Goal: Information Seeking & Learning: Learn about a topic

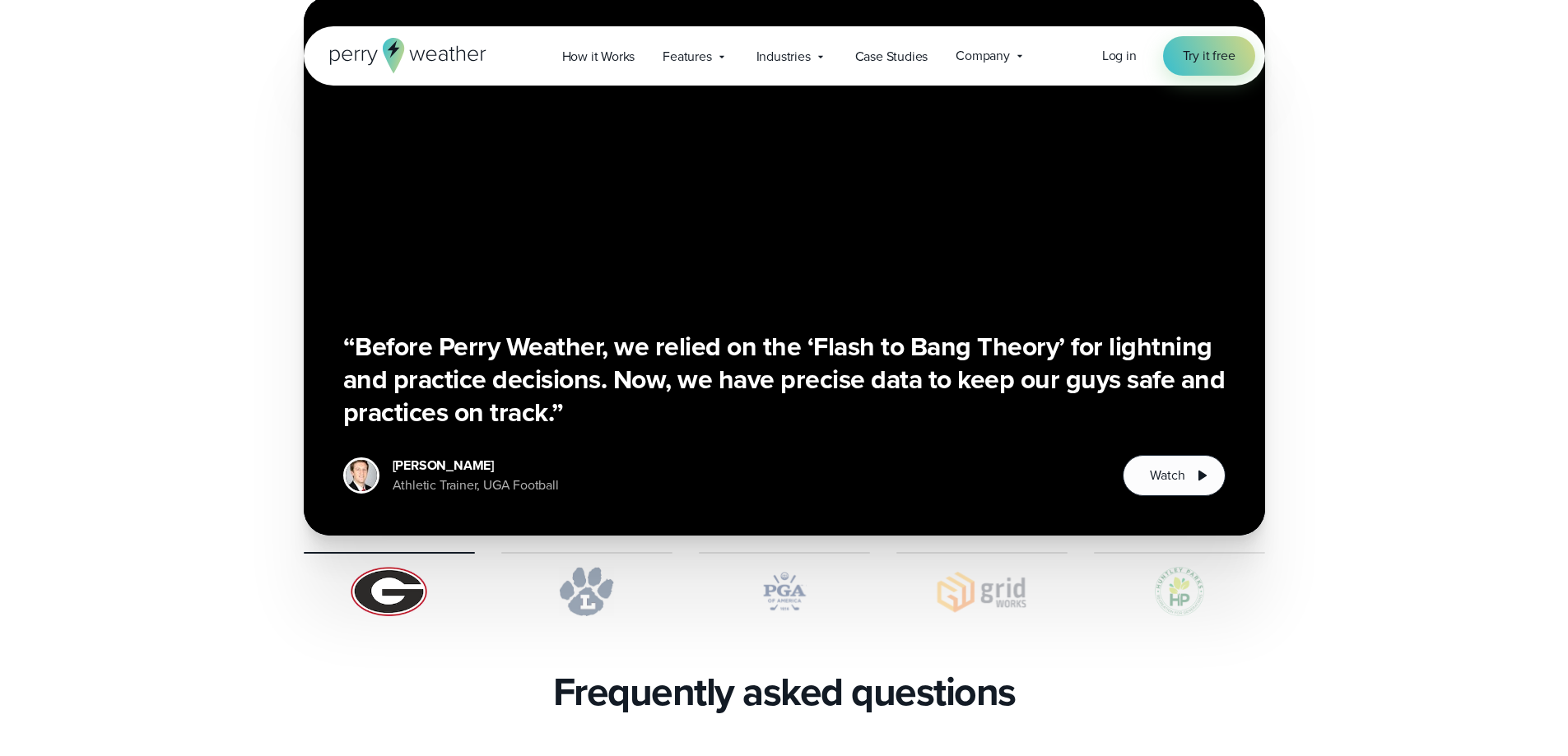
scroll to position [3045, 0]
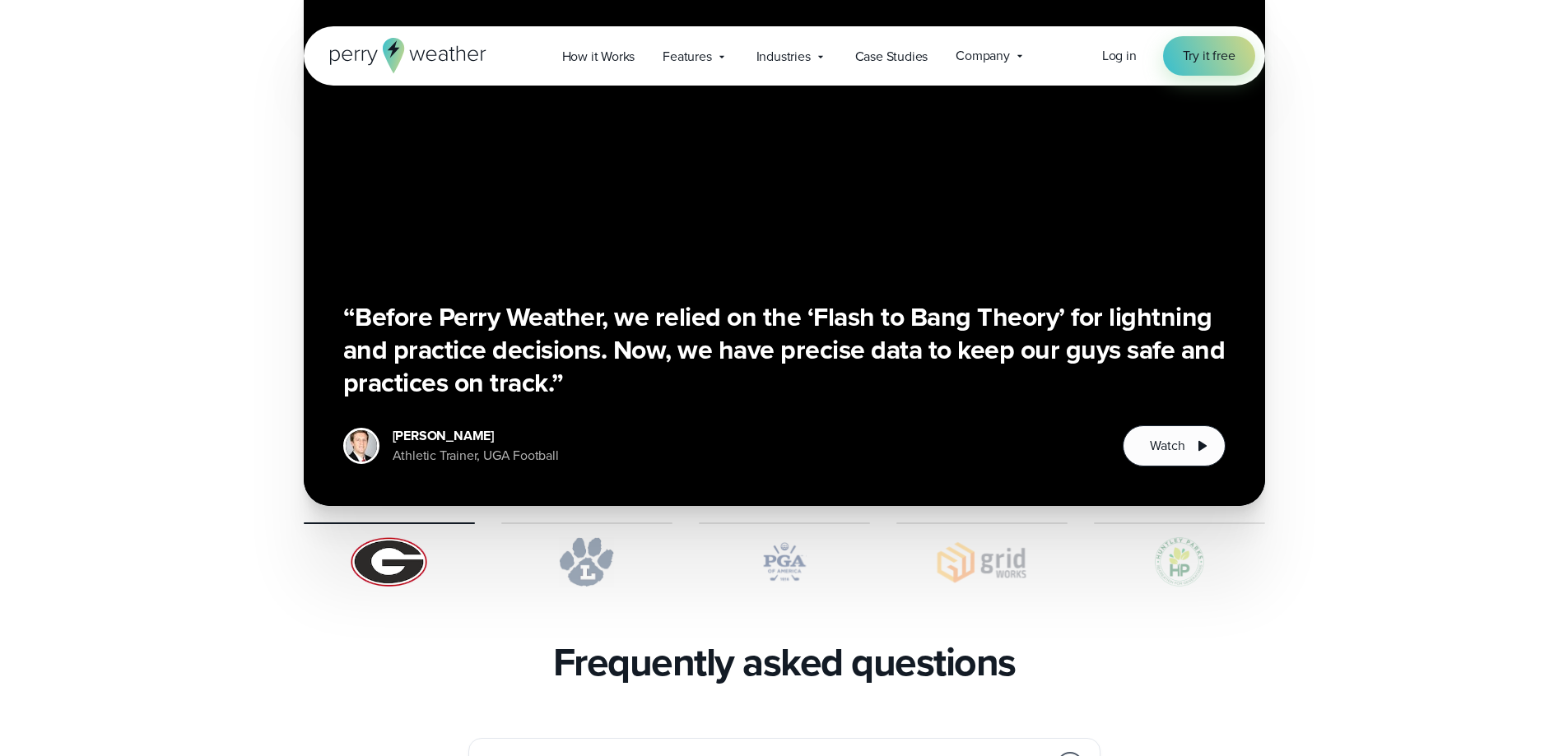
click at [777, 537] on img at bounding box center [784, 562] width 171 height 50
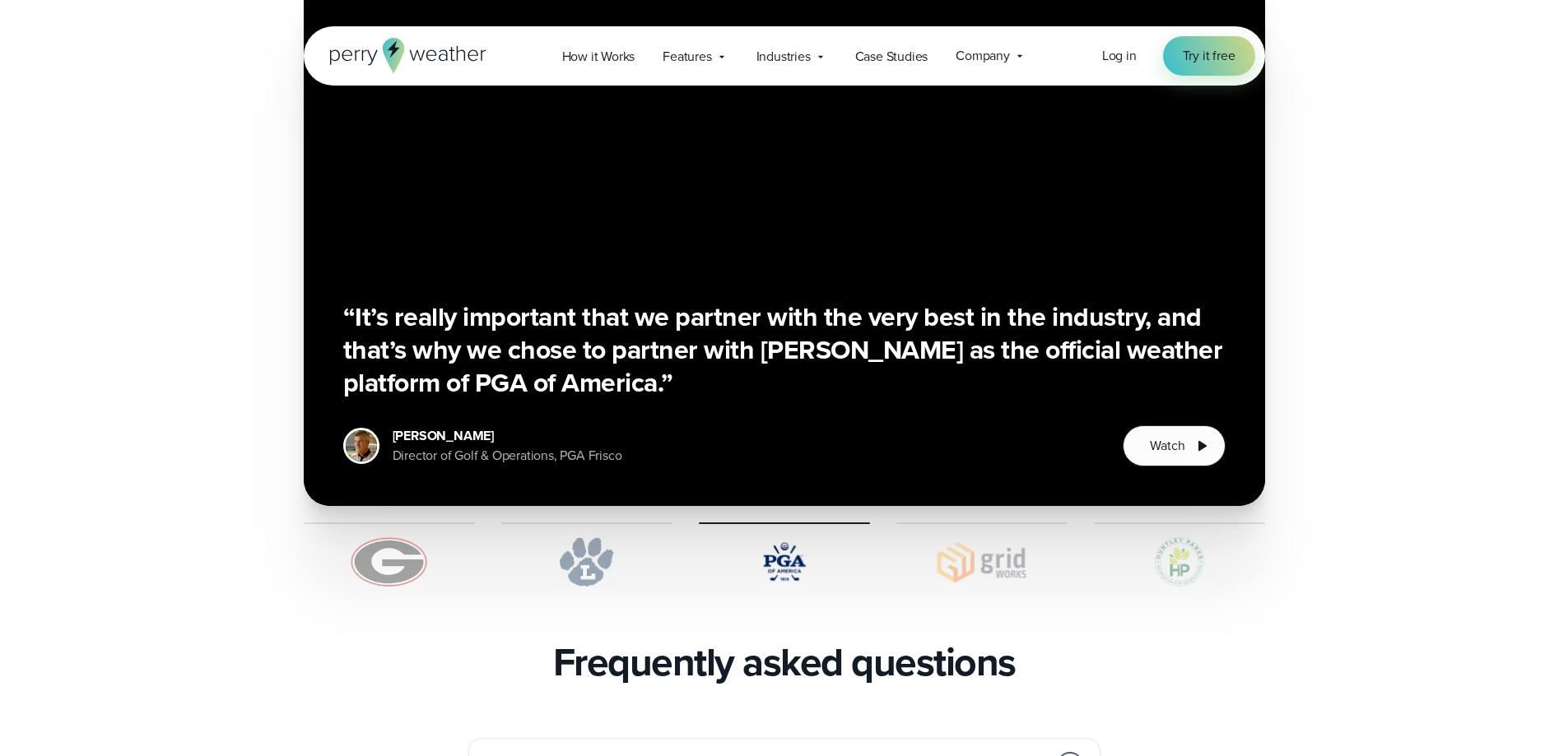
scroll to position [2879, 0]
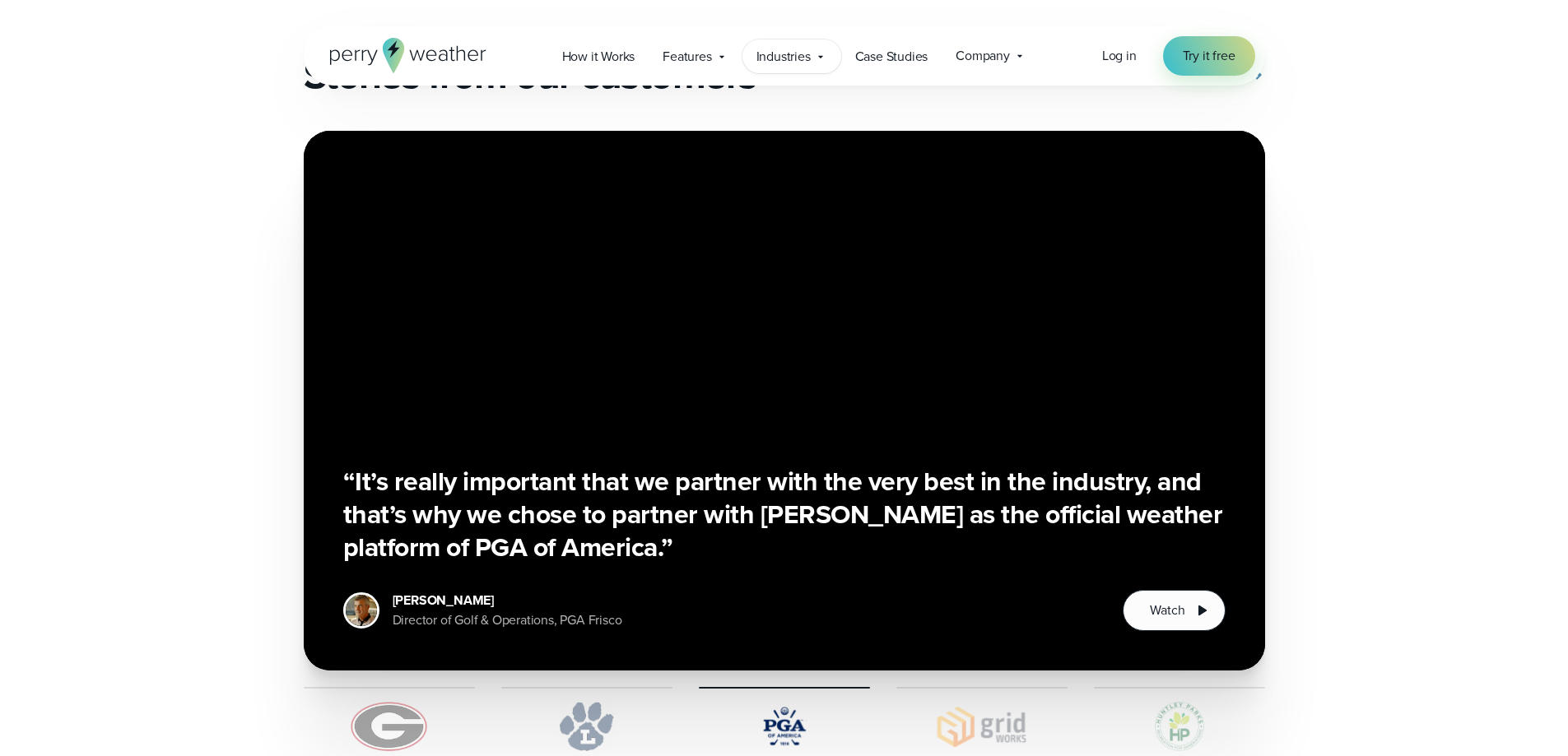
click at [797, 53] on span "Industries" at bounding box center [784, 57] width 55 height 20
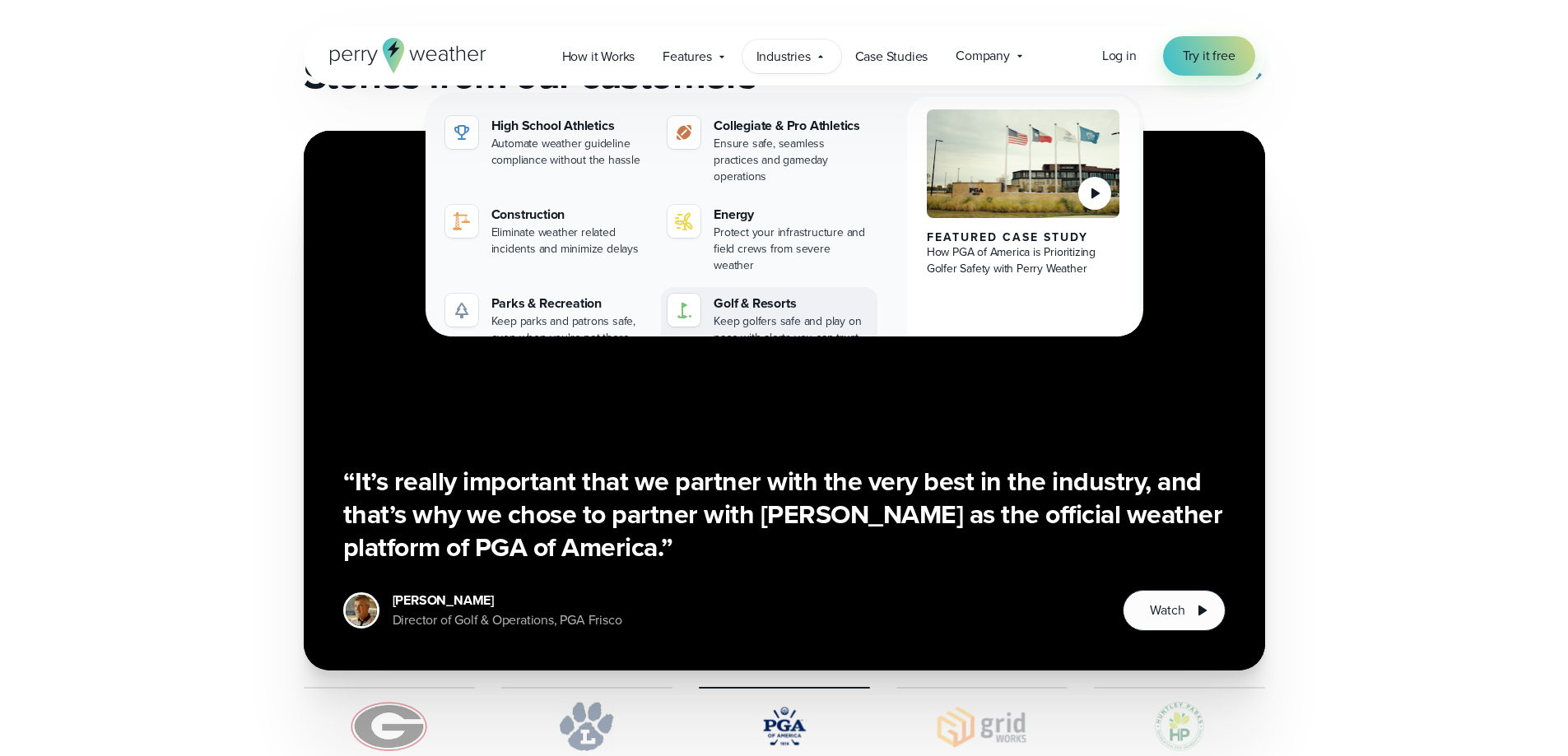
click at [748, 294] on div "Golf & Resorts" at bounding box center [791, 304] width 157 height 20
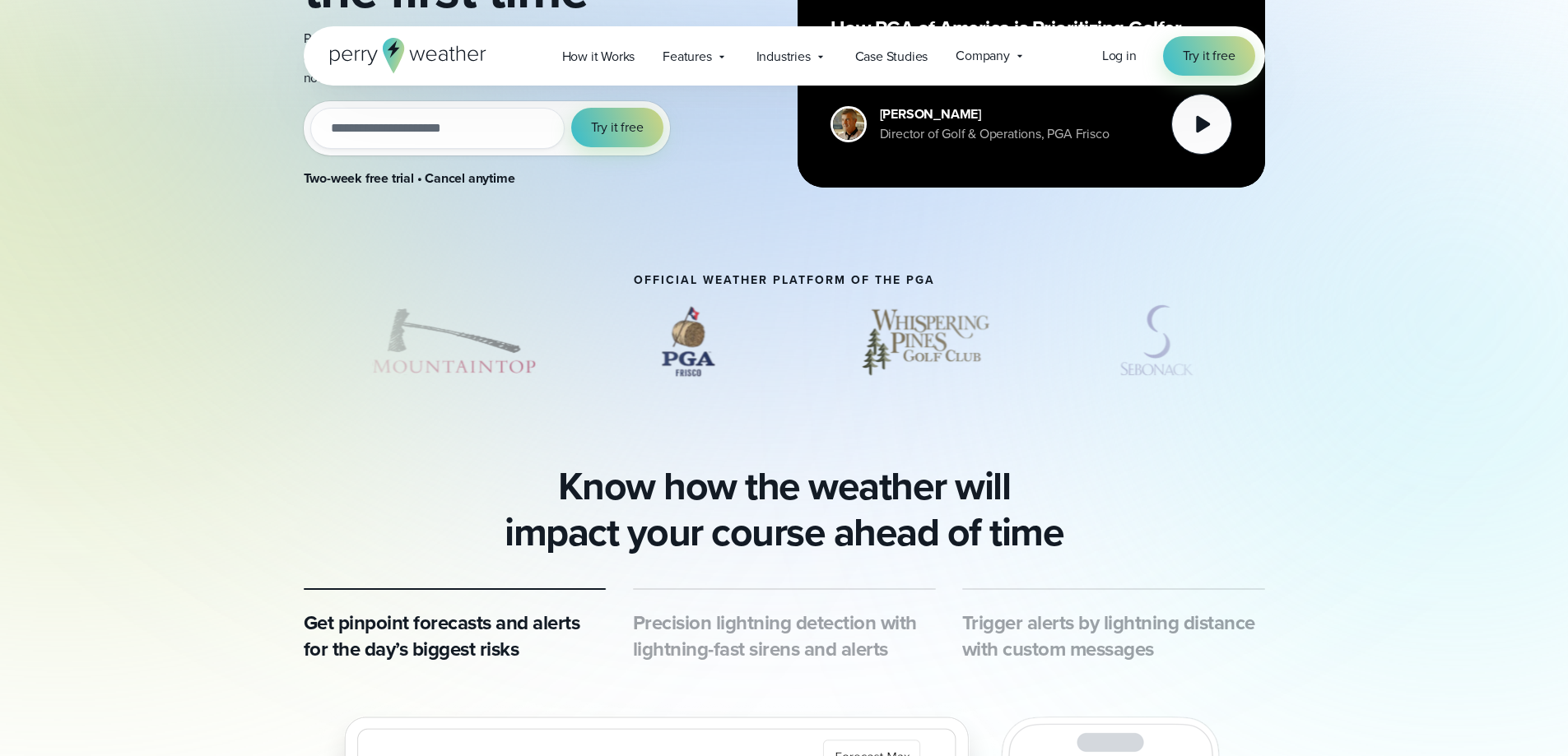
scroll to position [411, 0]
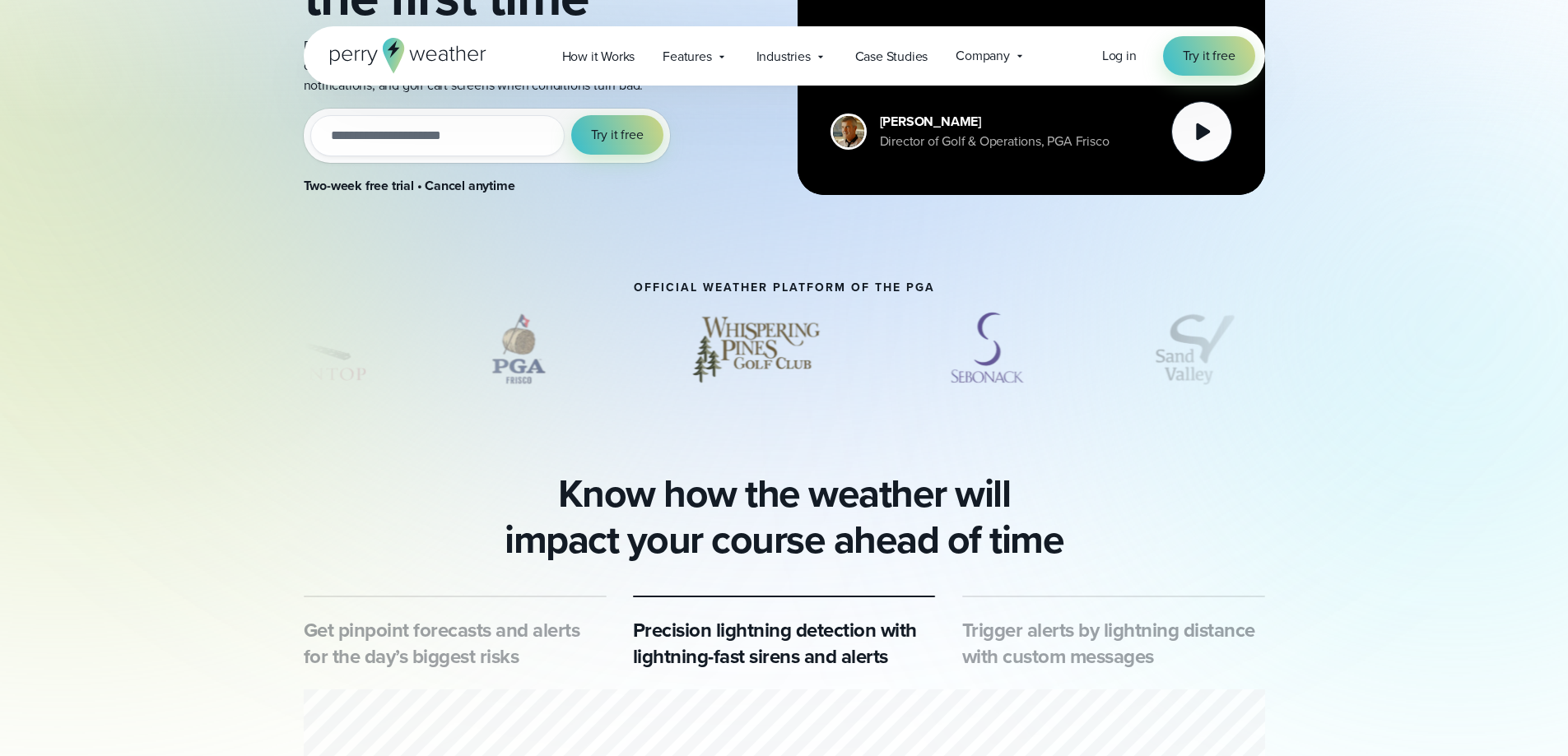
click at [1082, 331] on div "slideshow" at bounding box center [784, 349] width 961 height 82
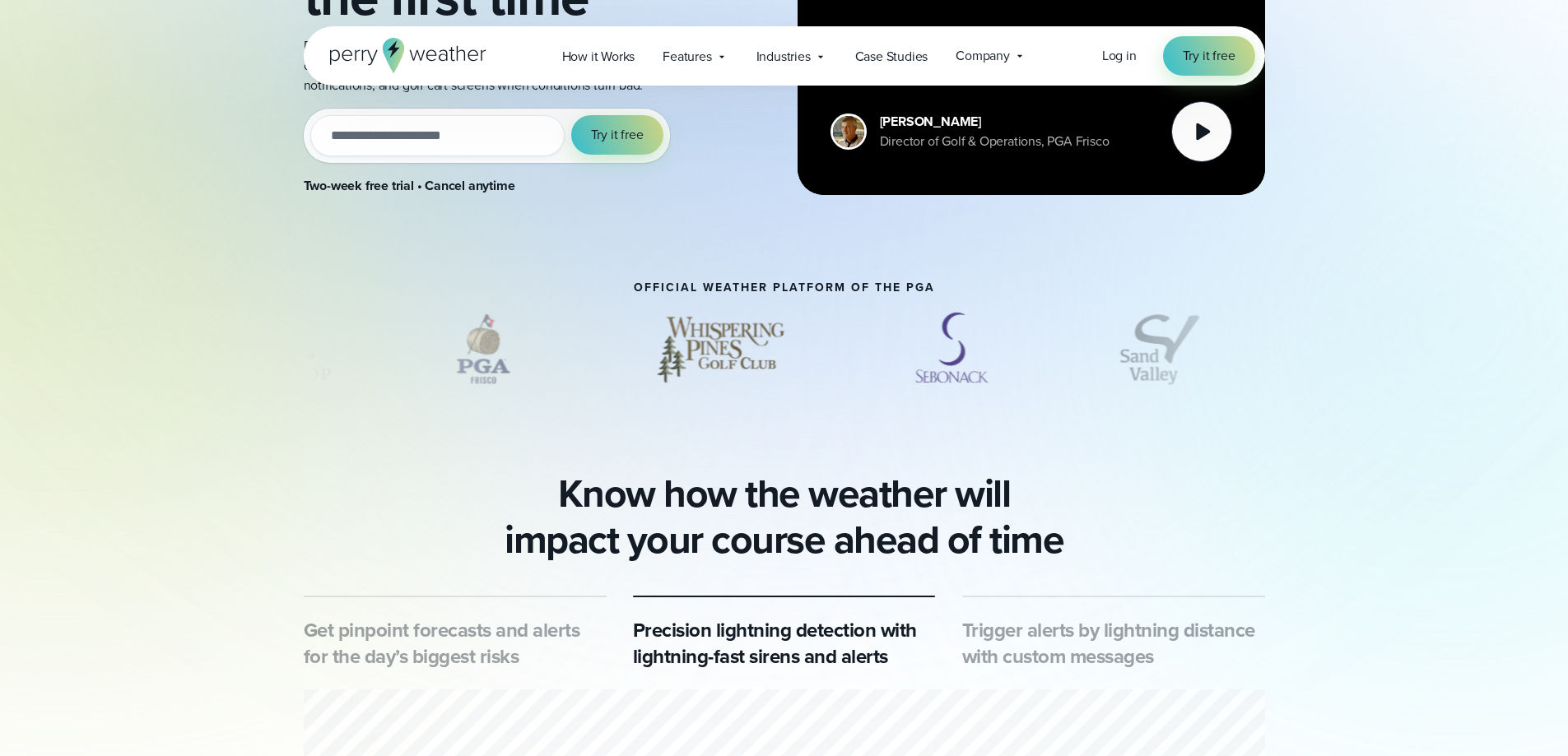
scroll to position [0, 0]
